Goal: Information Seeking & Learning: Learn about a topic

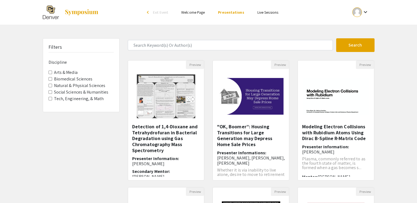
click at [50, 87] on span "Natural & Physical Sciences" at bounding box center [81, 86] width 65 height 7
click at [50, 86] on Sciences "Natural & Physical Sciences" at bounding box center [51, 86] width 4 height 4
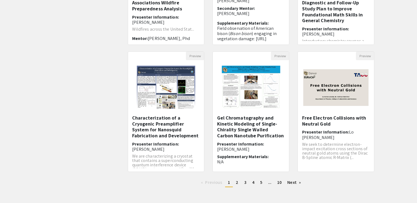
scroll to position [137, 0]
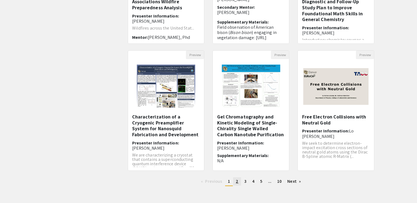
click at [235, 180] on link "page 2" at bounding box center [237, 182] width 8 height 8
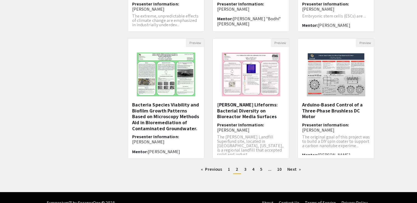
scroll to position [160, 0]
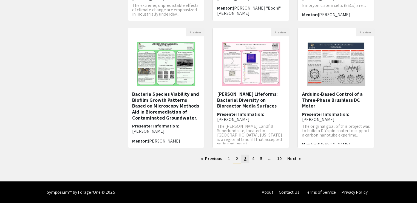
click at [245, 156] on span "3" at bounding box center [245, 159] width 2 height 6
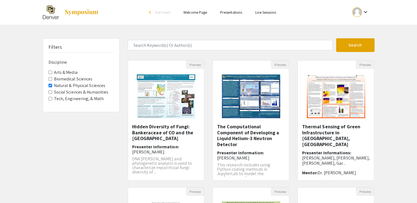
scroll to position [137, 0]
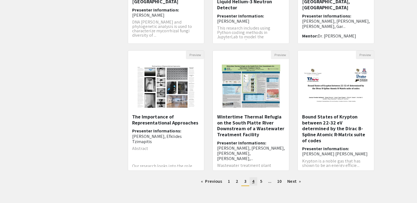
click at [252, 182] on span "4" at bounding box center [253, 182] width 2 height 6
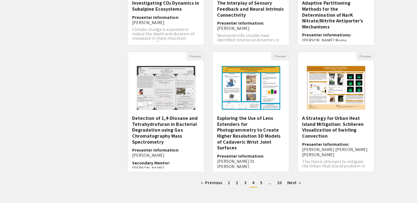
scroll to position [137, 0]
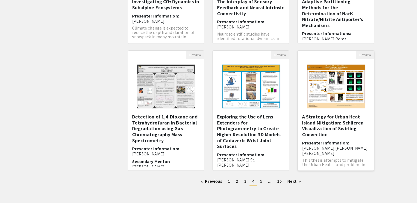
click at [343, 124] on h5 "A Strategy for Urban Heat Island Mitigation: Schlieren Visualization of Swirlin…" at bounding box center [336, 126] width 68 height 24
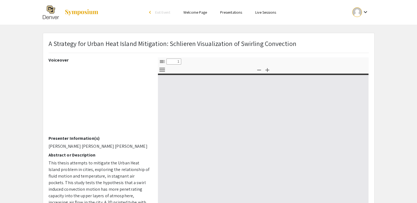
select select "custom"
type input "0"
select select "custom"
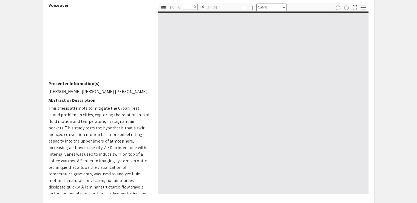
type input "1"
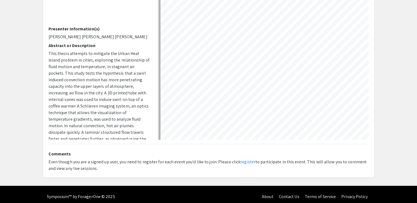
scroll to position [27, 0]
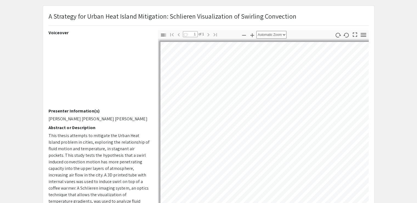
select select "custom"
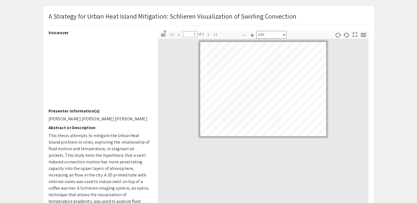
click at [27, 98] on app-presentation "A Strategy for Urban Heat Island Mitigation: Schlieren Visualization of Swirlin…" at bounding box center [208, 132] width 417 height 255
click at [21, 96] on app-presentation "A Strategy for Urban Heat Island Mitigation: Schlieren Visualization of Swirlin…" at bounding box center [208, 132] width 417 height 255
click at [24, 81] on app-presentation "A Strategy for Urban Heat Island Mitigation: Schlieren Visualization of Swirlin…" at bounding box center [208, 132] width 417 height 255
click at [20, 69] on app-presentation "A Strategy for Urban Heat Island Mitigation: Schlieren Visualization of Swirlin…" at bounding box center [208, 132] width 417 height 255
click at [32, 122] on app-presentation "A Strategy for Urban Heat Island Mitigation: Schlieren Visualization of Swirlin…" at bounding box center [208, 132] width 417 height 255
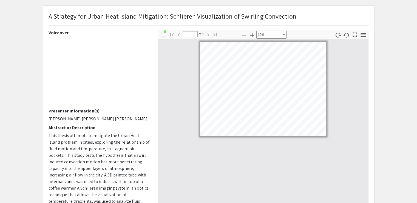
click at [26, 70] on app-presentation "A Strategy for Urban Heat Island Mitigation: Schlieren Visualization of Swirlin…" at bounding box center [208, 132] width 417 height 255
click at [10, 91] on app-presentation "A Strategy for Urban Heat Island Mitigation: Schlieren Visualization of Swirlin…" at bounding box center [208, 132] width 417 height 255
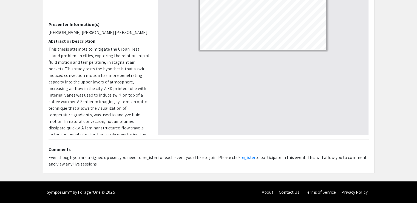
scroll to position [0, 0]
